Goal: Task Accomplishment & Management: Use online tool/utility

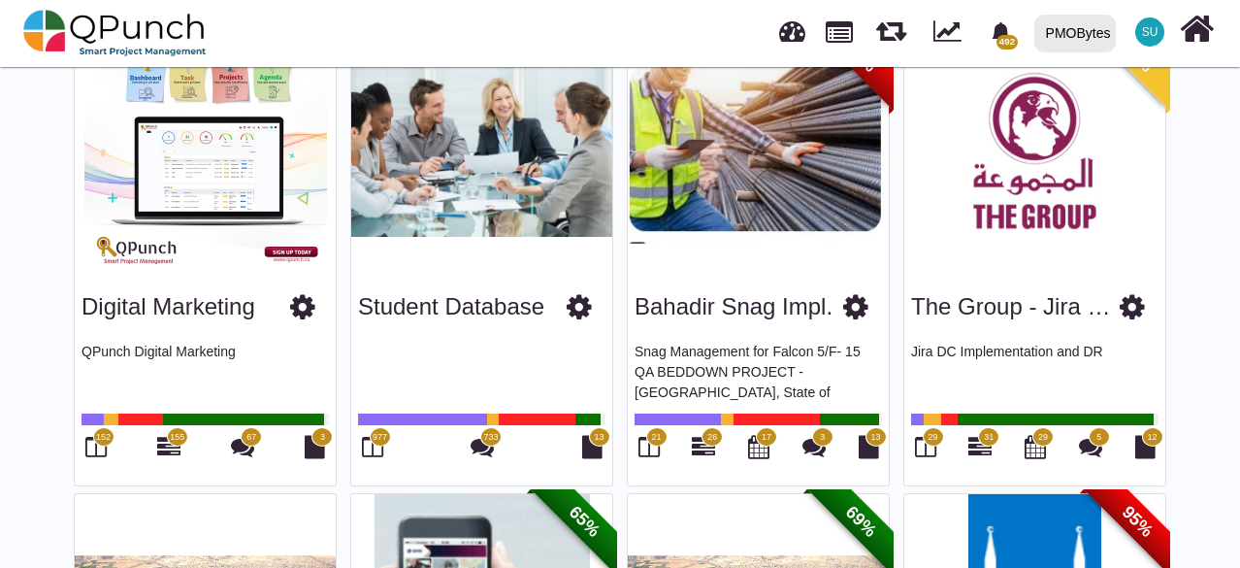
scroll to position [733, 0]
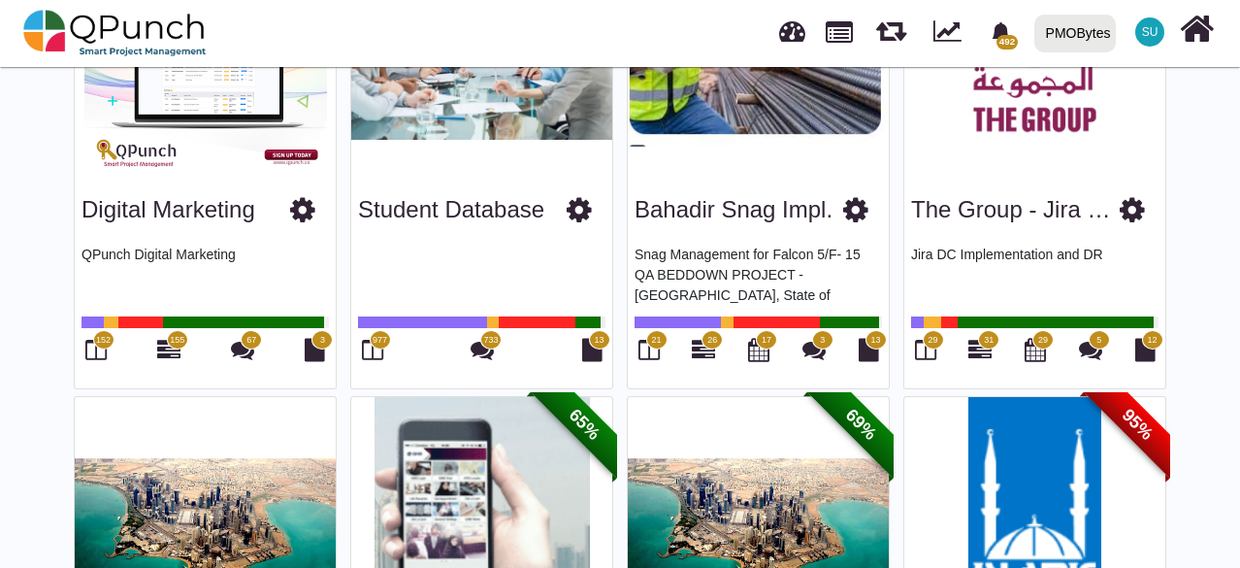
click at [373, 358] on icon at bounding box center [372, 349] width 21 height 23
click at [380, 347] on icon at bounding box center [372, 349] width 21 height 23
click at [374, 347] on icon at bounding box center [372, 349] width 21 height 23
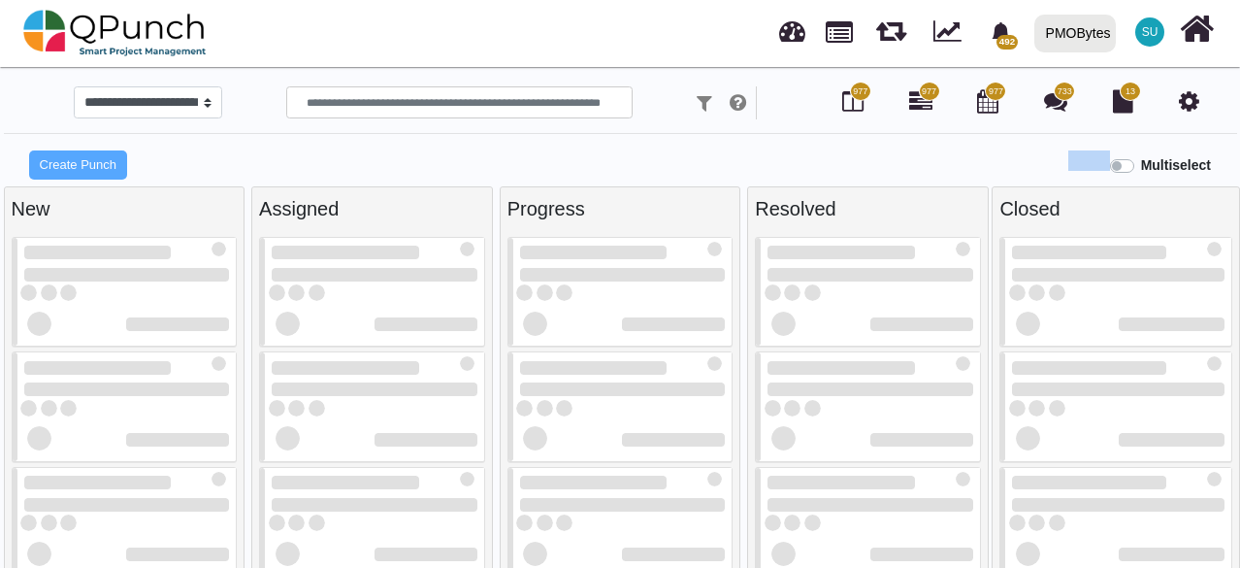
click at [1019, 150] on div "Multiselect" at bounding box center [775, 163] width 930 height 32
click at [1068, 162] on div "Multiselect" at bounding box center [775, 163] width 930 height 32
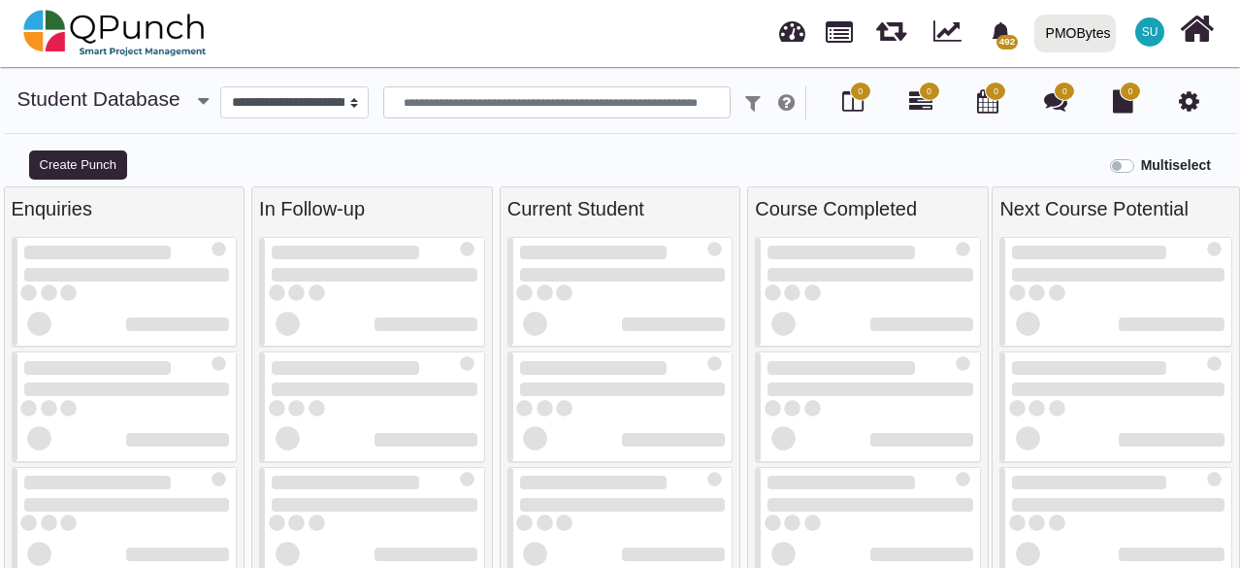
click at [370, 160] on div "Multiselect" at bounding box center [775, 163] width 930 height 32
click at [111, 155] on button "Create Punch" at bounding box center [78, 164] width 98 height 29
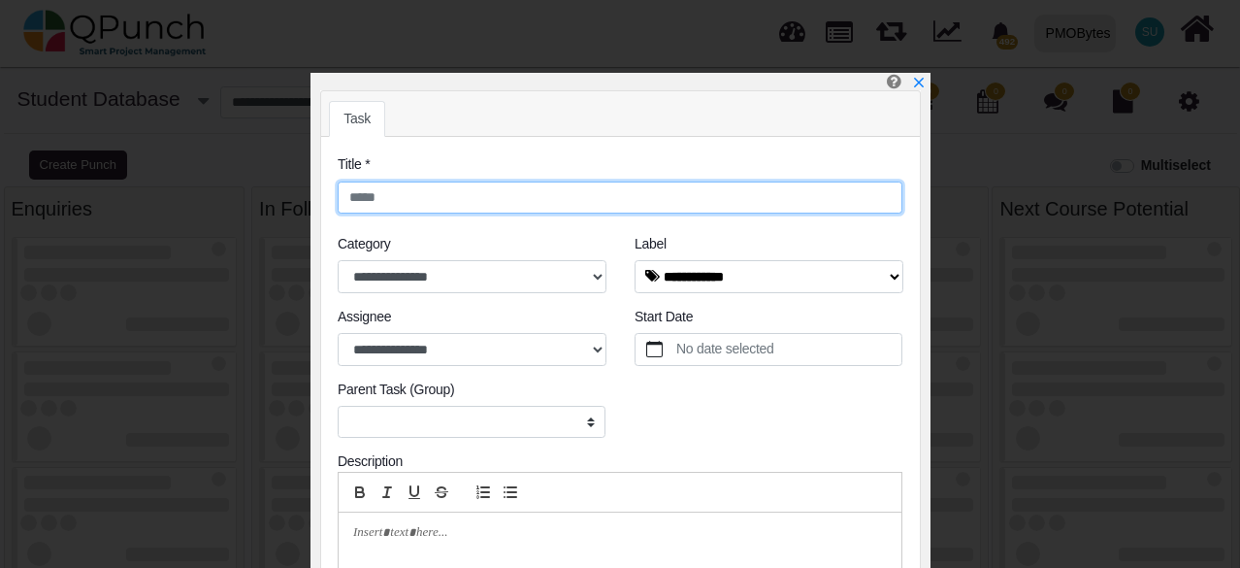
click at [478, 181] on input "text" at bounding box center [620, 197] width 565 height 33
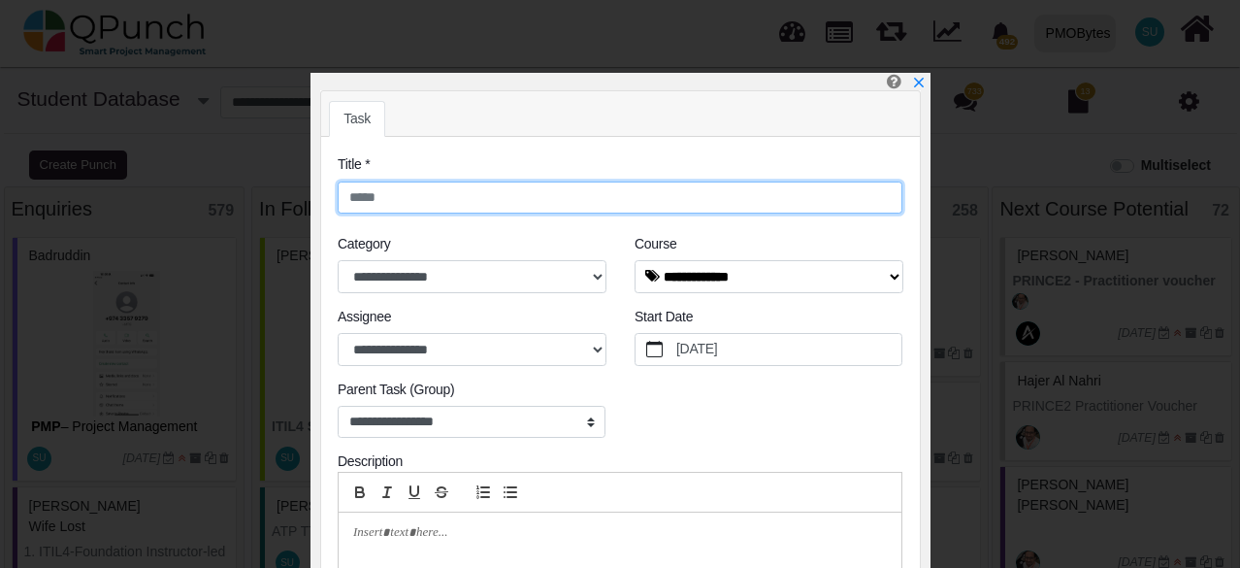
click at [473, 181] on input "text" at bounding box center [620, 197] width 565 height 33
click at [475, 196] on input "text" at bounding box center [620, 197] width 565 height 33
click at [600, 199] on input "**" at bounding box center [620, 197] width 565 height 33
click at [506, 203] on input "**" at bounding box center [620, 197] width 565 height 33
type input "*"
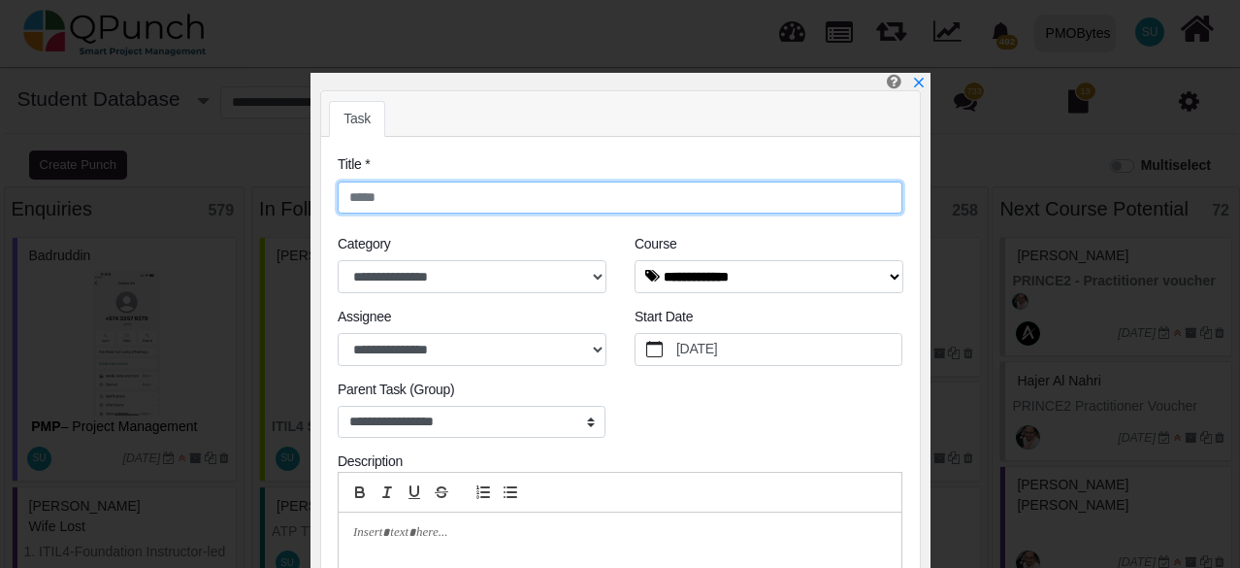
click at [398, 201] on input "text" at bounding box center [620, 197] width 565 height 33
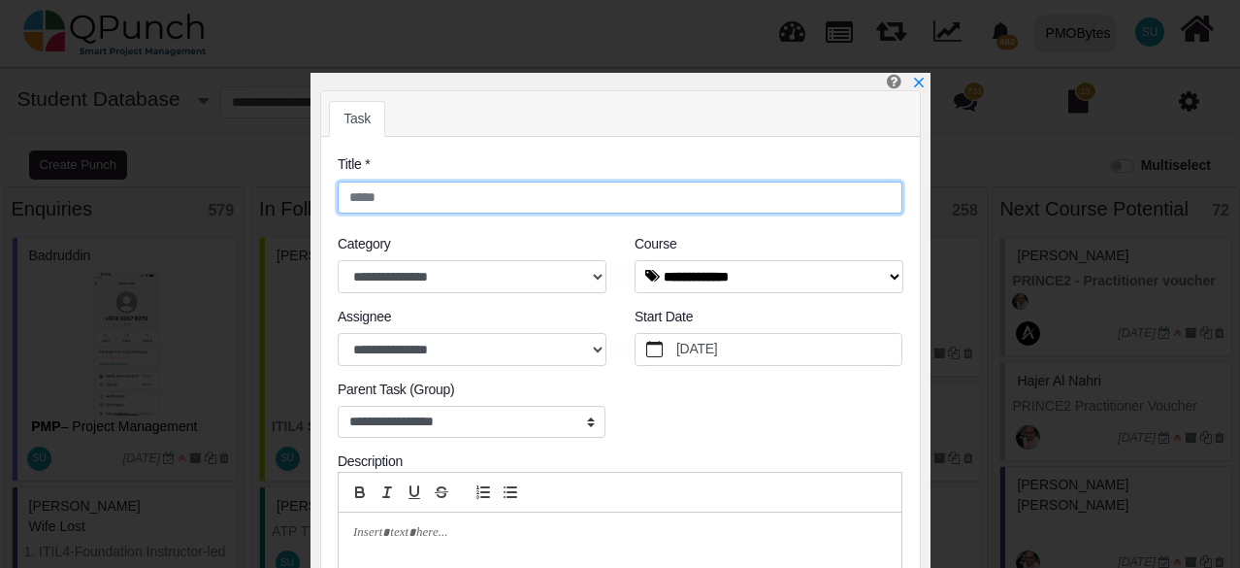
click at [398, 201] on input "text" at bounding box center [620, 197] width 565 height 33
click at [444, 185] on input "text" at bounding box center [620, 197] width 565 height 33
click at [451, 194] on input "text" at bounding box center [620, 197] width 565 height 33
type input "**********"
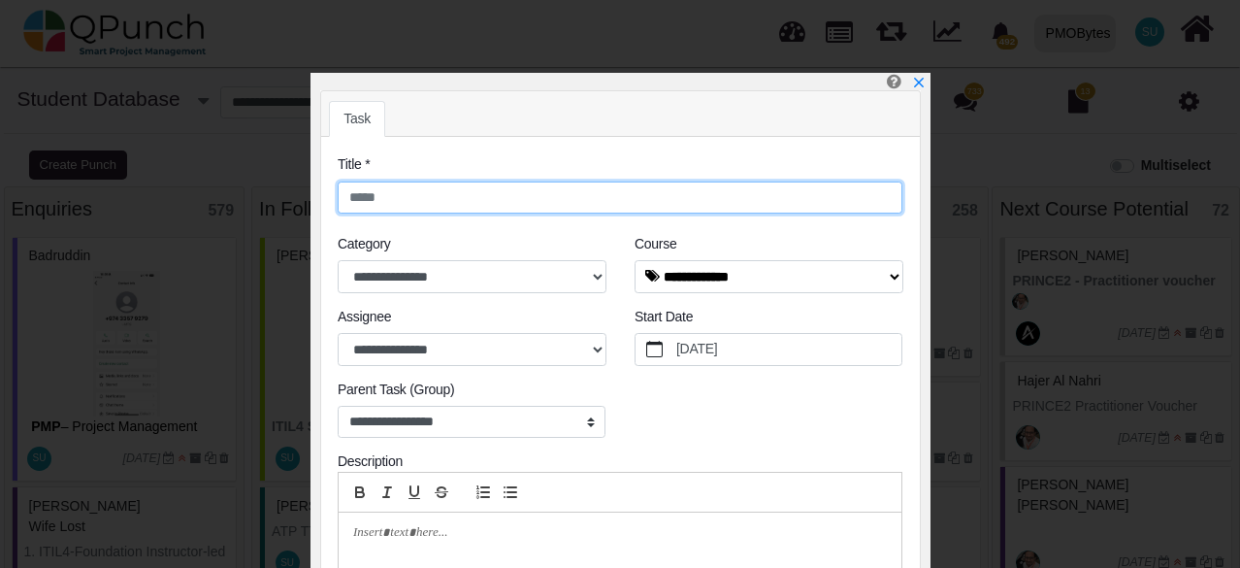
click at [495, 201] on input "text" at bounding box center [620, 197] width 565 height 33
type input "***"
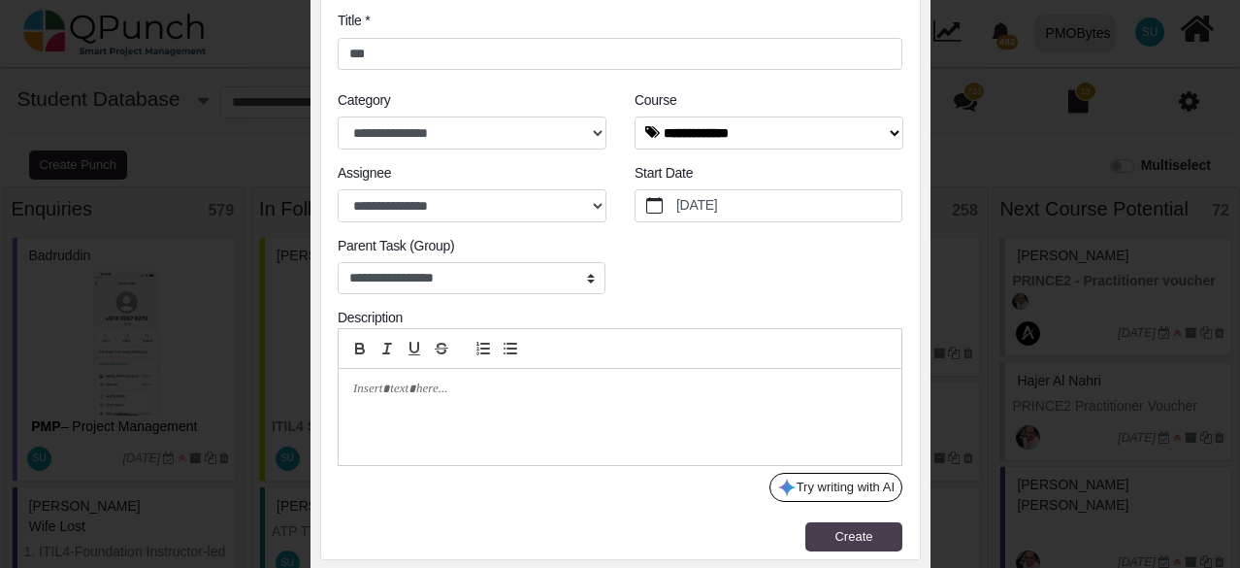
click at [867, 537] on span "Create" at bounding box center [853, 536] width 38 height 15
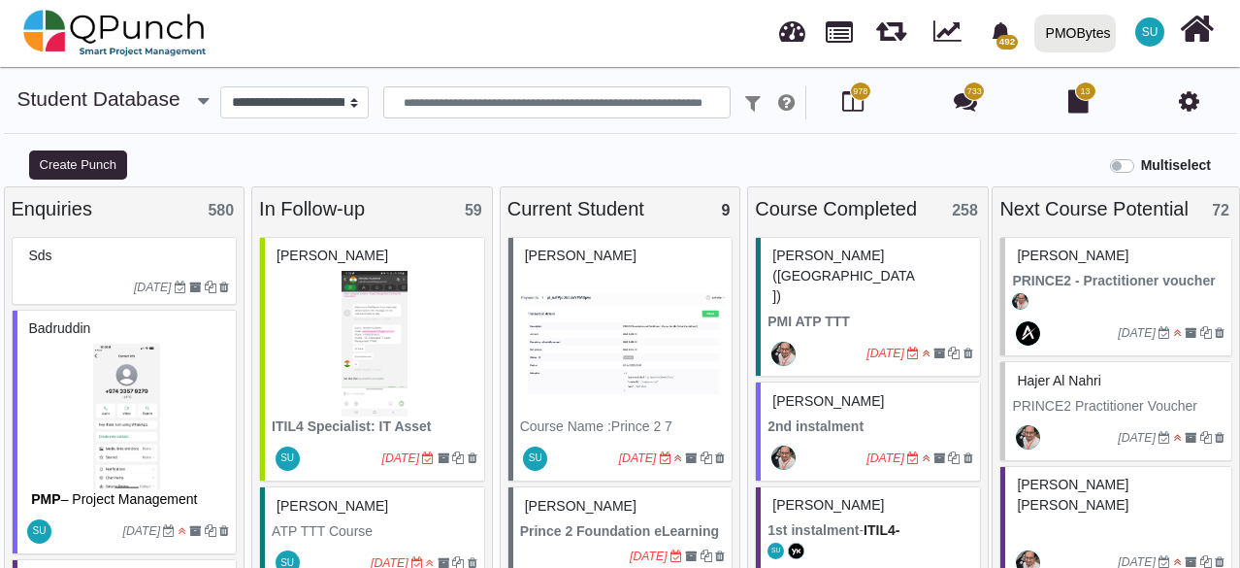
drag, startPoint x: 15, startPoint y: 207, endPoint x: 613, endPoint y: 214, distance: 598.6
click at [613, 214] on div "Enquiries 580 sds 04-09-2025 Badruddin PMP – Project Management Professional Cl…" at bounding box center [620, 387] width 1240 height 402
click at [584, 209] on div "Current Student 9" at bounding box center [620, 208] width 226 height 29
